Goal: Information Seeking & Learning: Stay updated

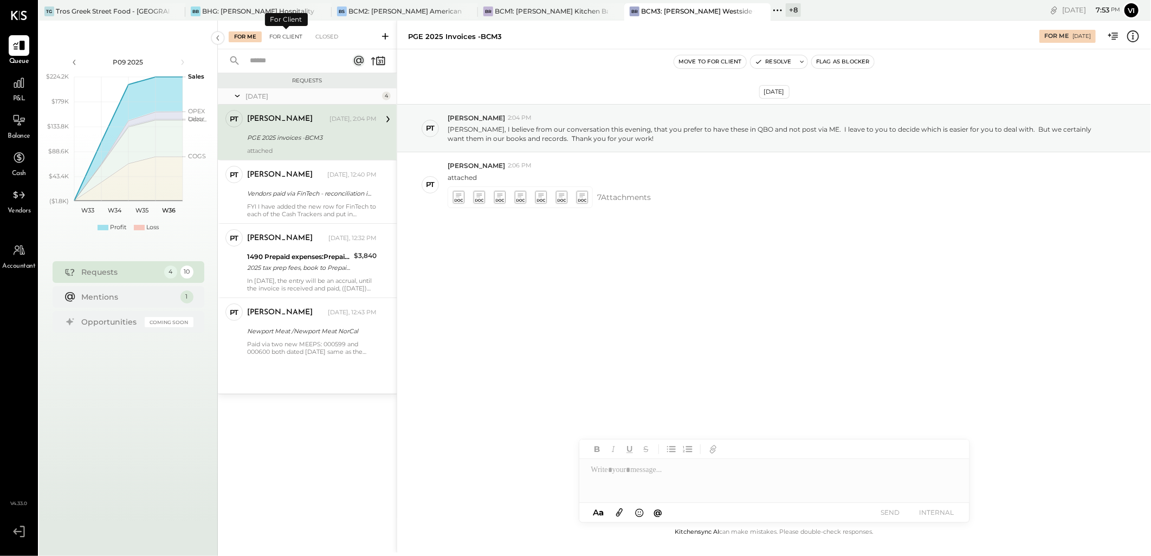
click at [294, 41] on div "For Client" at bounding box center [286, 36] width 44 height 11
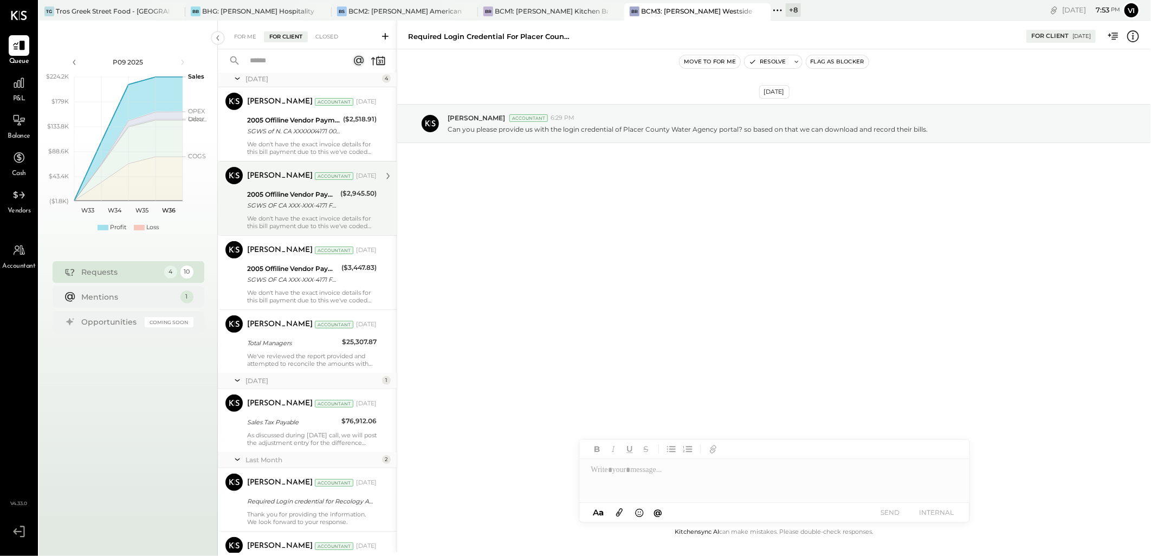
scroll to position [306, 0]
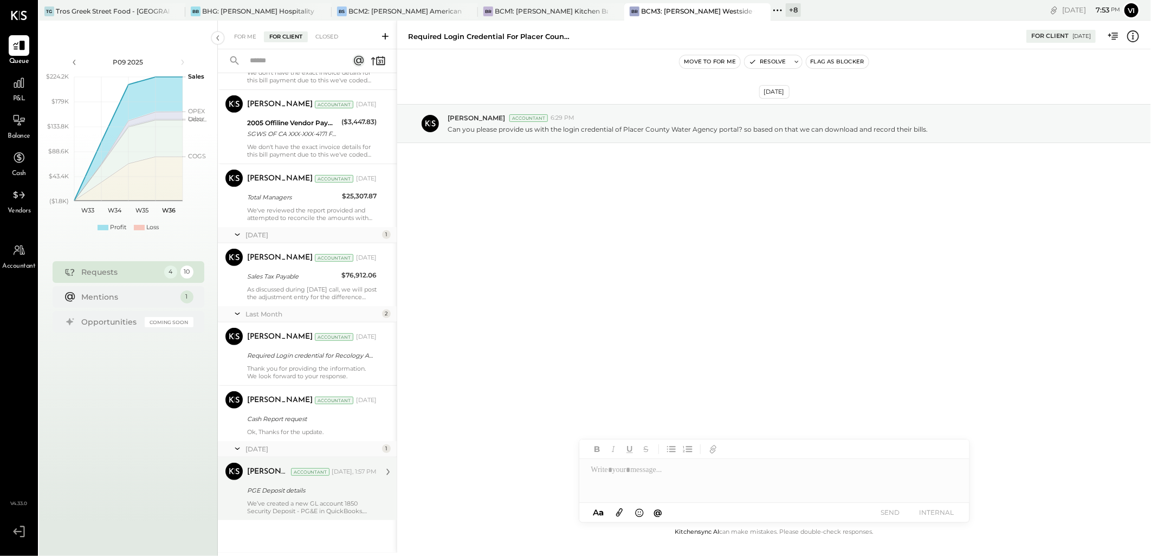
click at [264, 513] on div "We’ve created a new GL account 1850 Security Deposit - PG&E in QuickBooks. Howe…" at bounding box center [312, 507] width 130 height 15
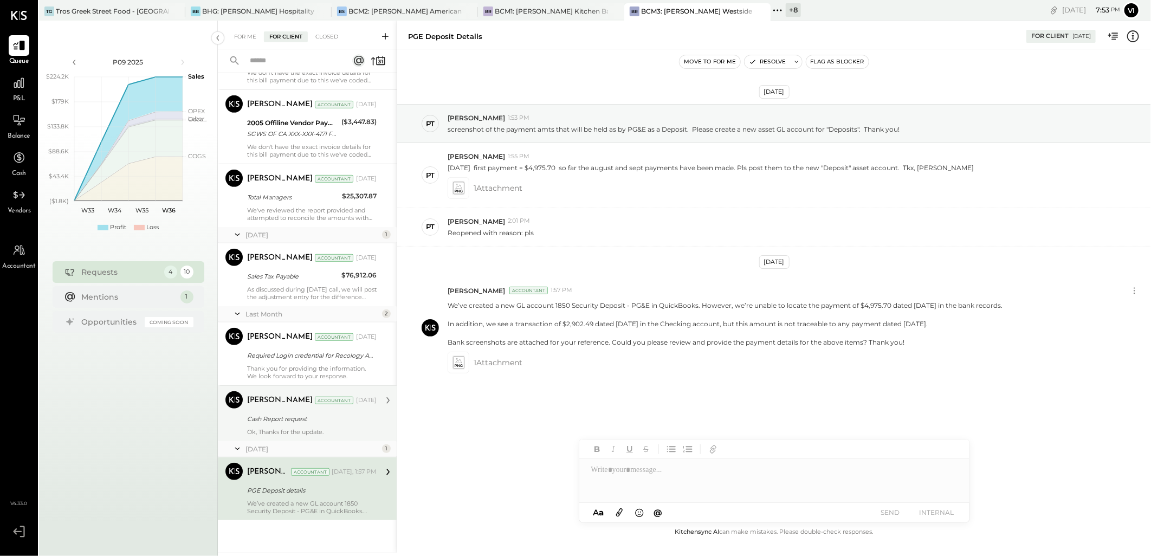
click at [282, 412] on div "Cash Report request" at bounding box center [310, 418] width 126 height 13
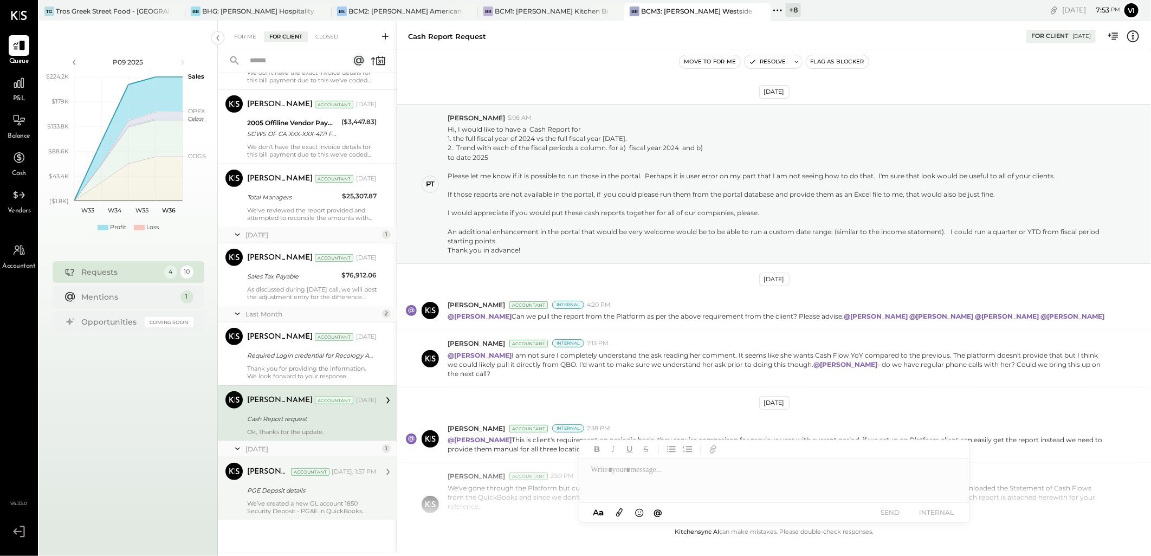
scroll to position [231, 0]
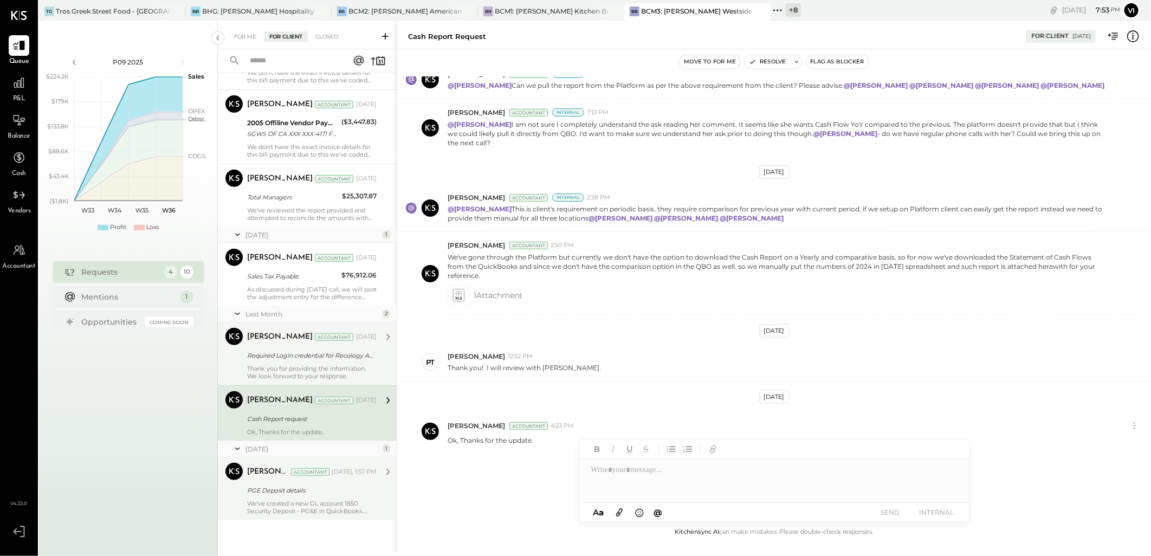
click at [302, 362] on div "[PERSON_NAME] Accountant [DATE] Required Login credential for Recology Auburn! …" at bounding box center [312, 354] width 130 height 52
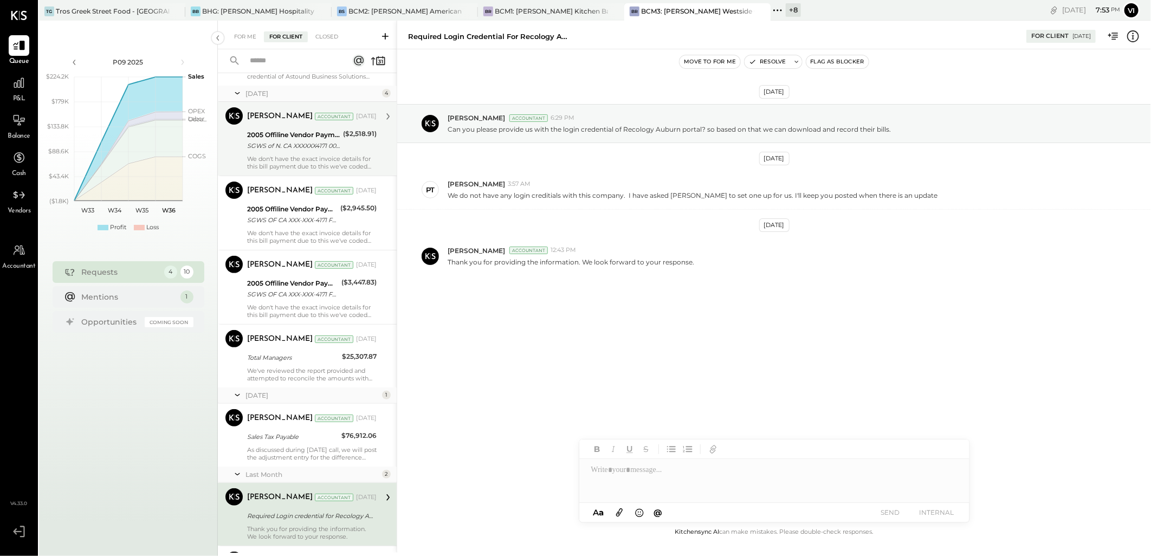
scroll to position [306, 0]
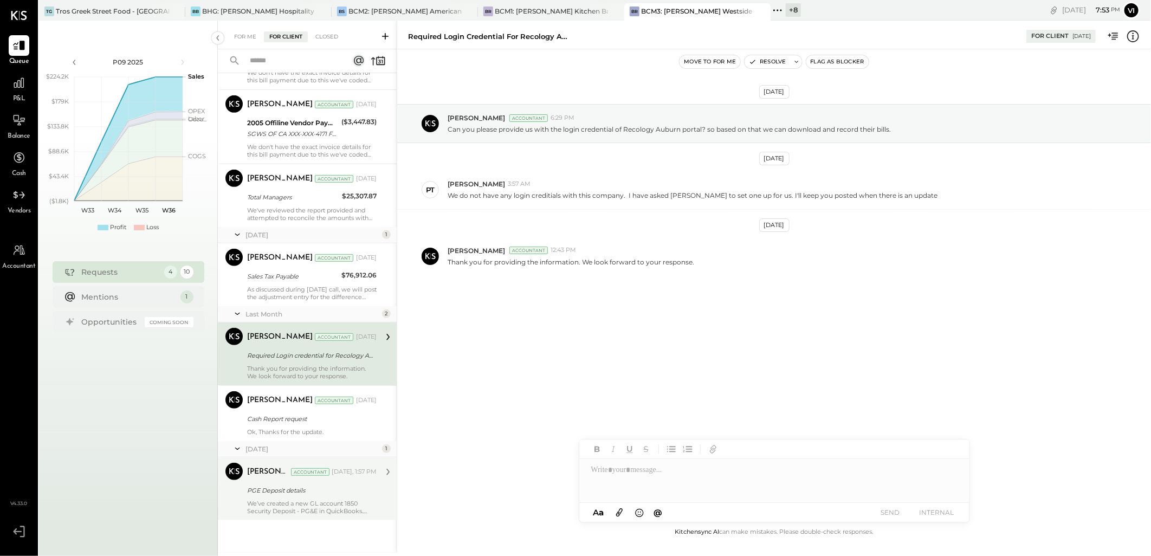
click at [298, 479] on div "[PERSON_NAME] Accountant [DATE], 1:57 PM" at bounding box center [312, 471] width 130 height 15
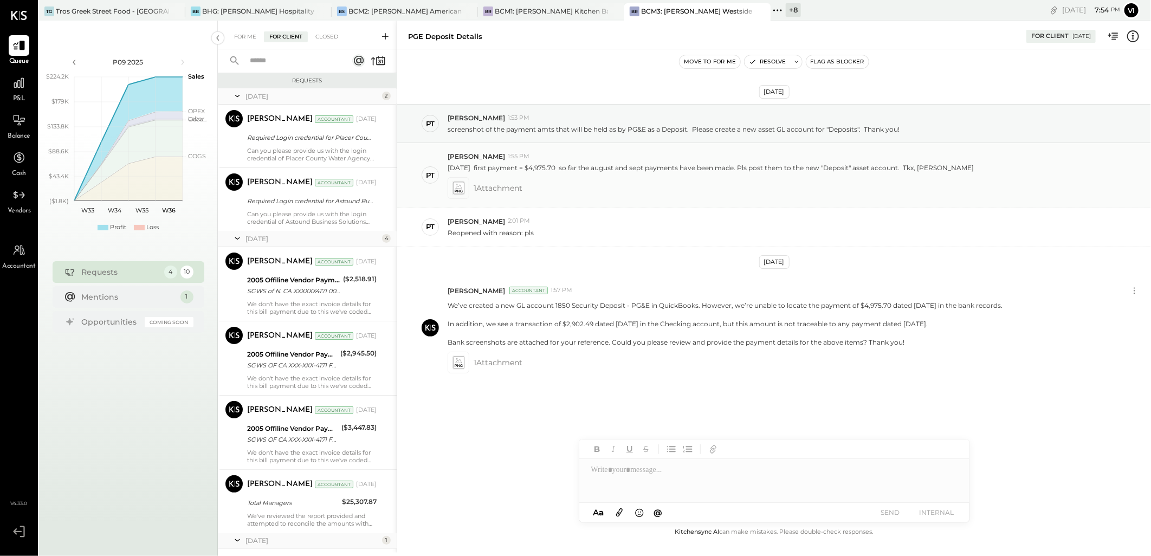
click at [458, 188] on icon at bounding box center [458, 186] width 7 height 5
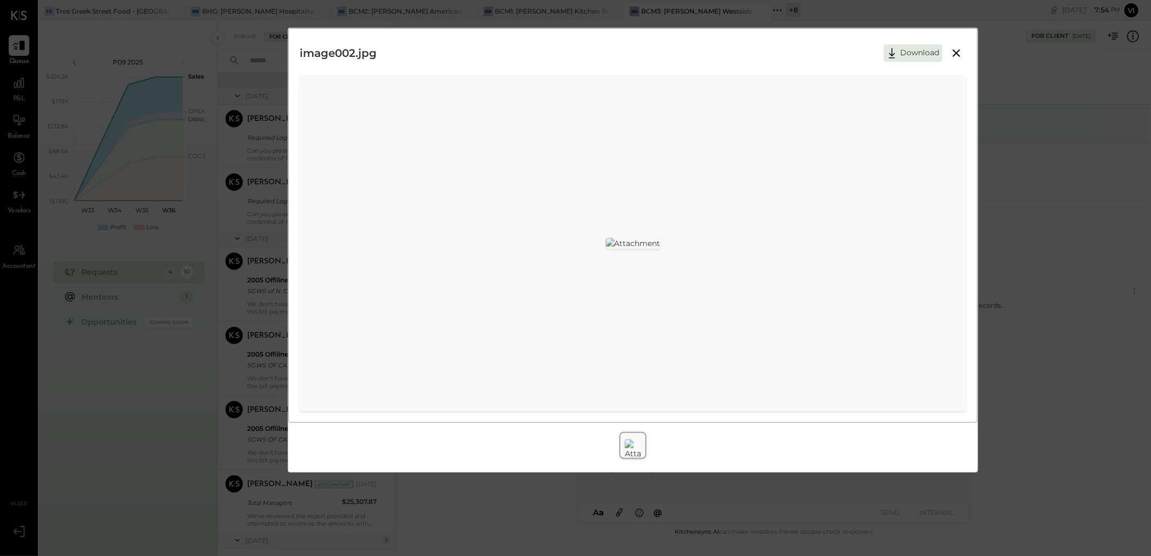
click at [956, 56] on icon at bounding box center [956, 53] width 13 height 13
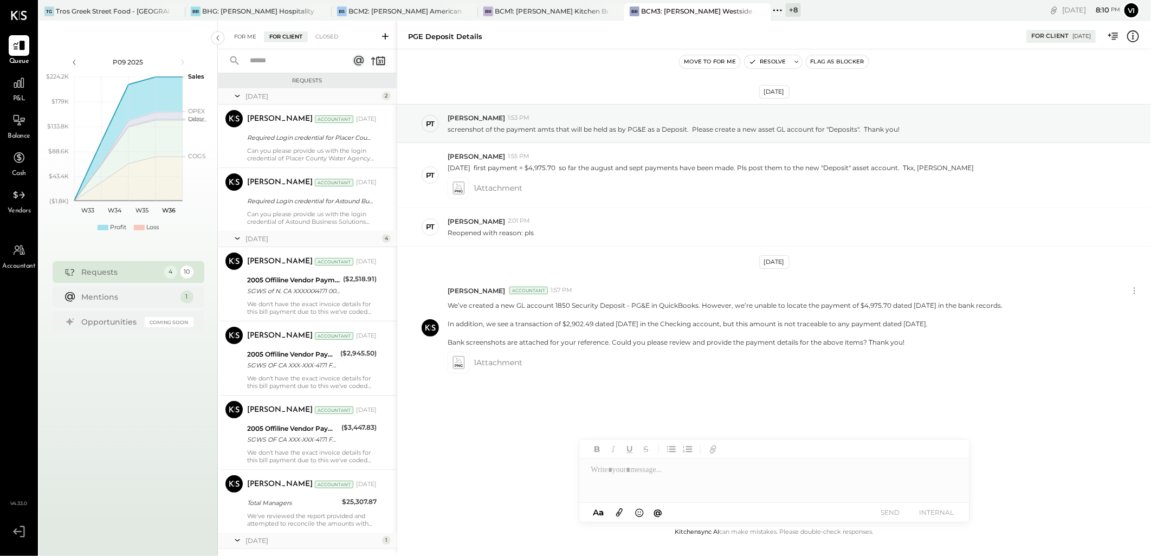
click at [236, 36] on div "For Me" at bounding box center [245, 36] width 33 height 11
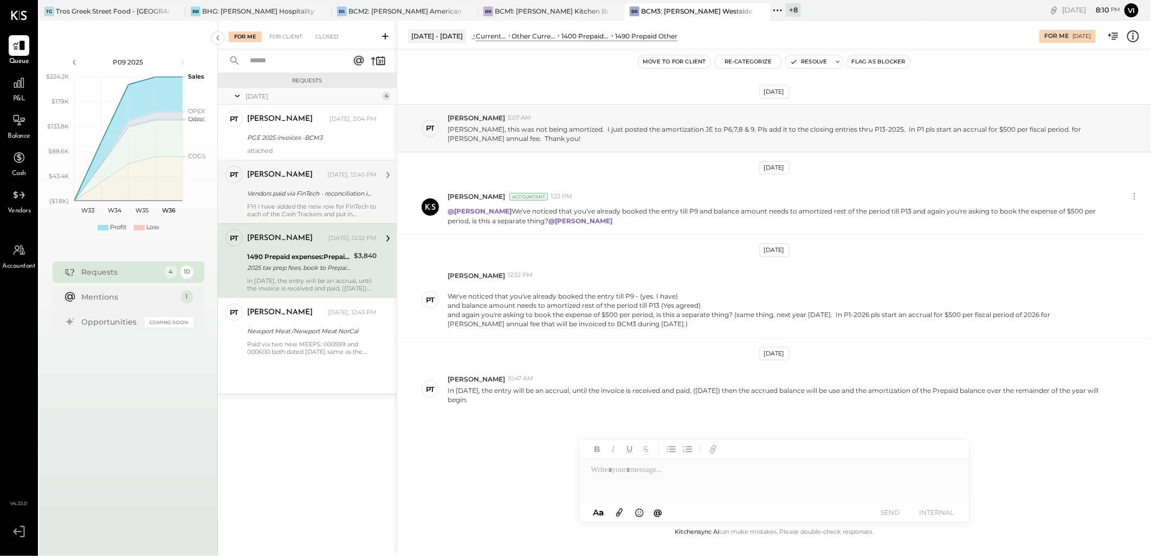
click at [264, 207] on div "FYI I have added the new row for FinTech to each of the Cash Trackers and put i…" at bounding box center [312, 210] width 130 height 15
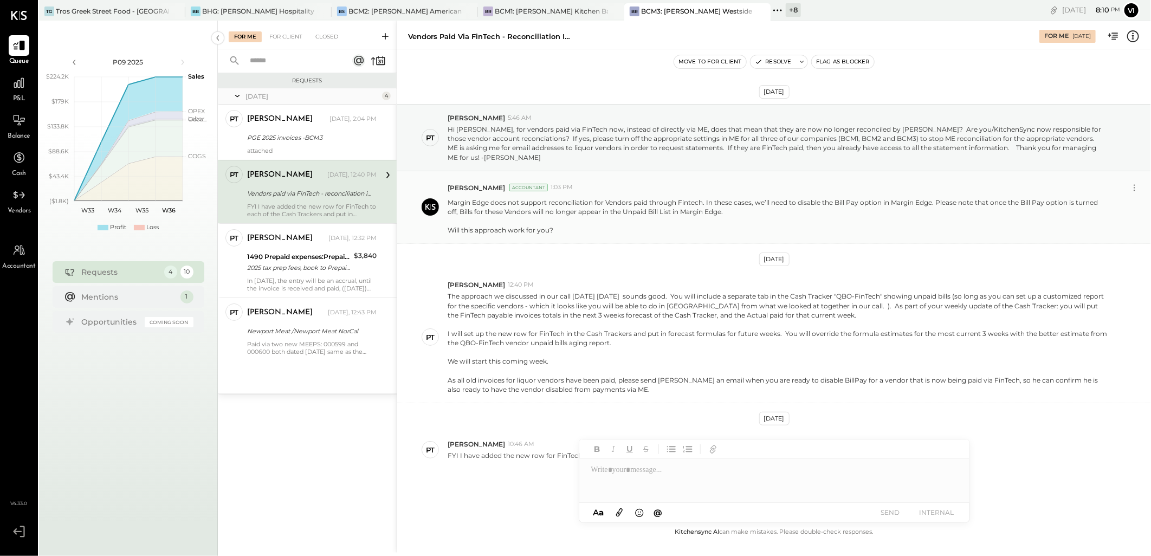
scroll to position [15, 0]
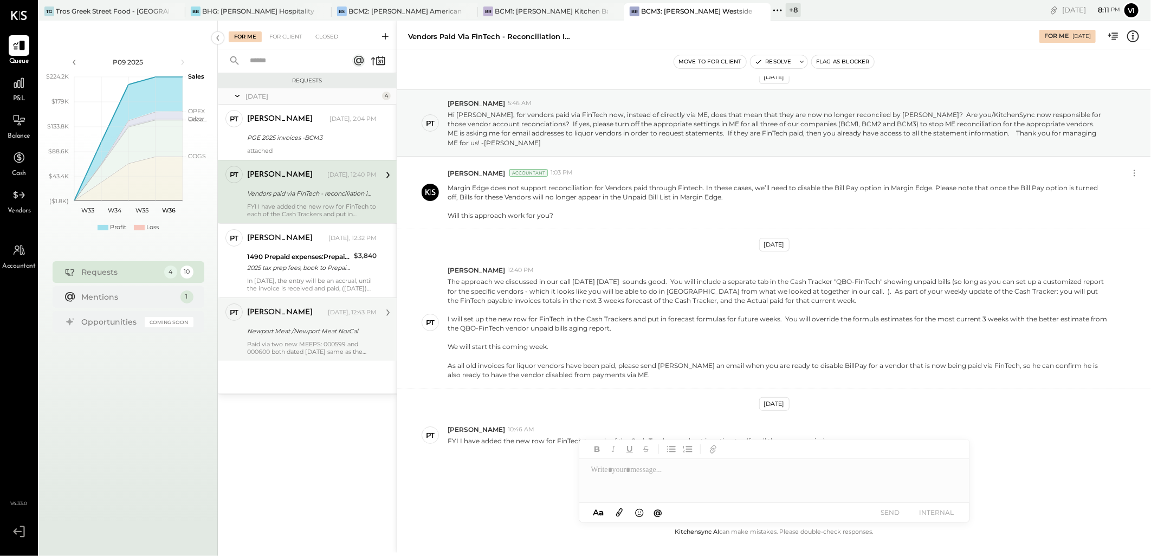
click at [328, 335] on div "Newport Meat /Newport Meat NorCal" at bounding box center [310, 331] width 126 height 11
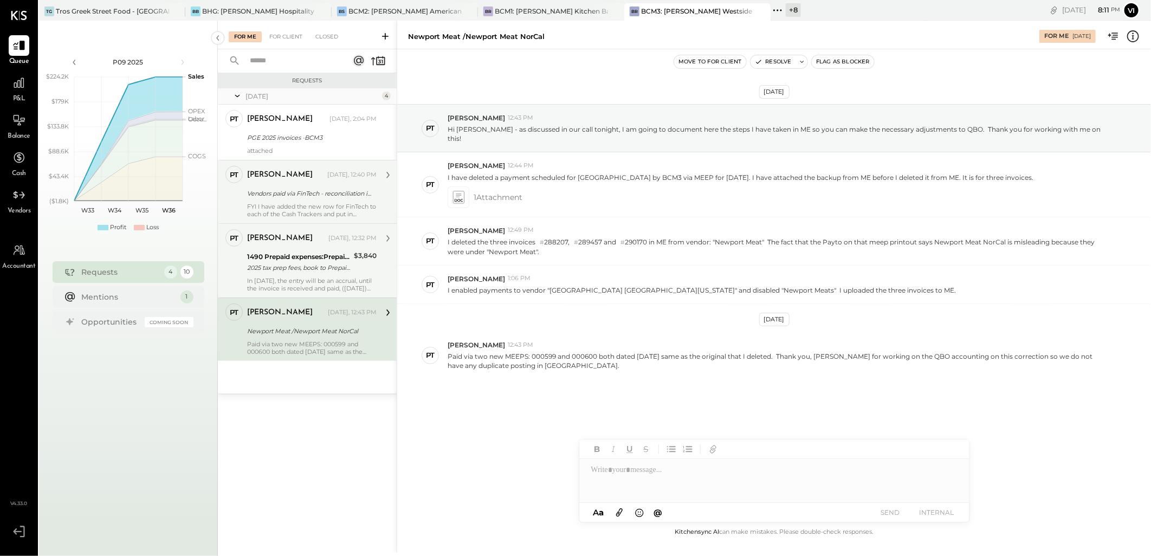
click at [291, 272] on div "2025 tax prep fees, book to Prepaid, amort at $480/period thru P13-2025" at bounding box center [299, 267] width 104 height 11
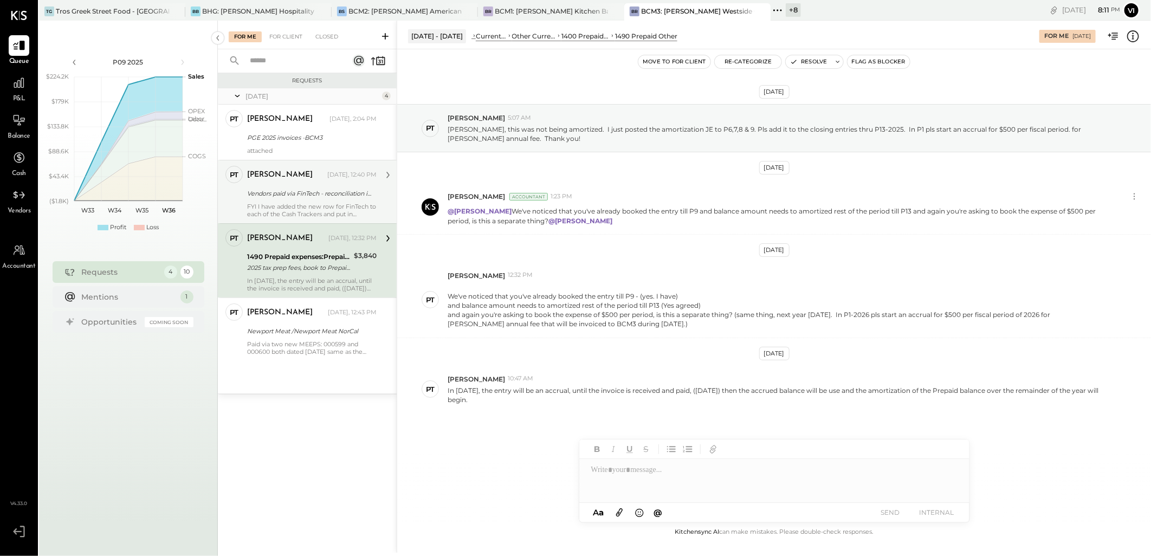
click at [301, 215] on div "FYI I have added the new row for FinTech to each of the Cash Trackers and put i…" at bounding box center [312, 210] width 130 height 15
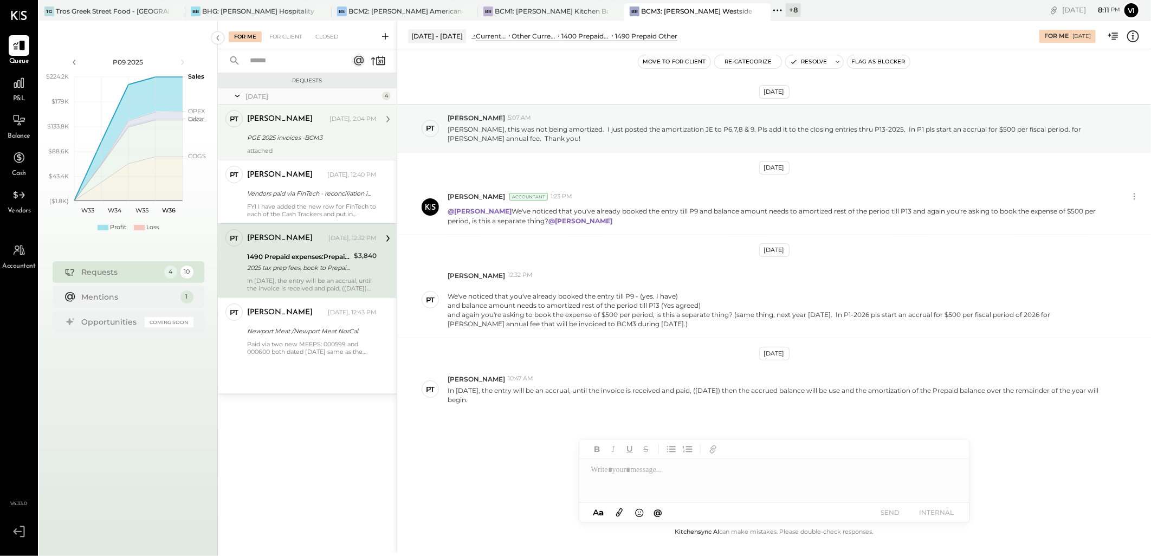
scroll to position [15, 0]
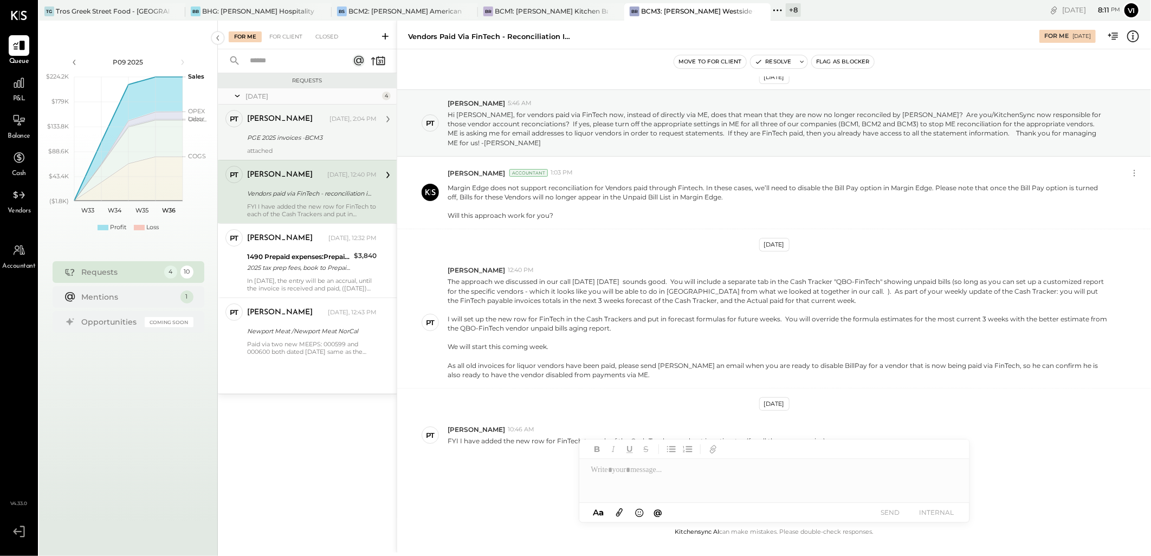
click at [301, 118] on div "[PERSON_NAME]" at bounding box center [287, 119] width 80 height 11
